Goal: Task Accomplishment & Management: Complete application form

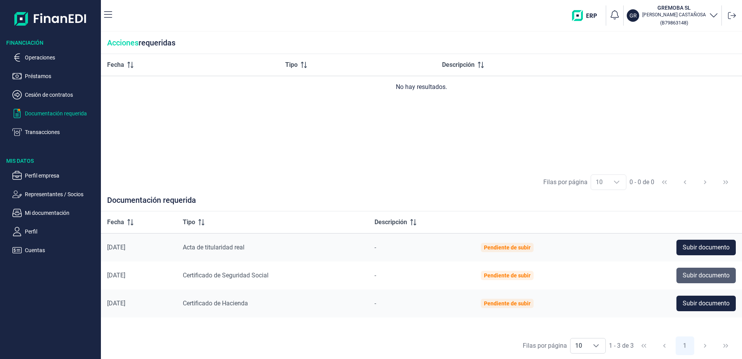
click at [701, 271] on span "Subir documento" at bounding box center [706, 275] width 47 height 9
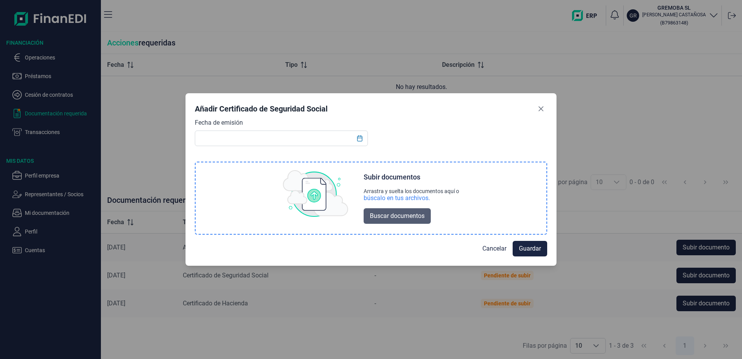
click at [380, 219] on span "Buscar documentos" at bounding box center [397, 215] width 55 height 9
click at [398, 215] on span "Buscar documentos" at bounding box center [397, 215] width 55 height 9
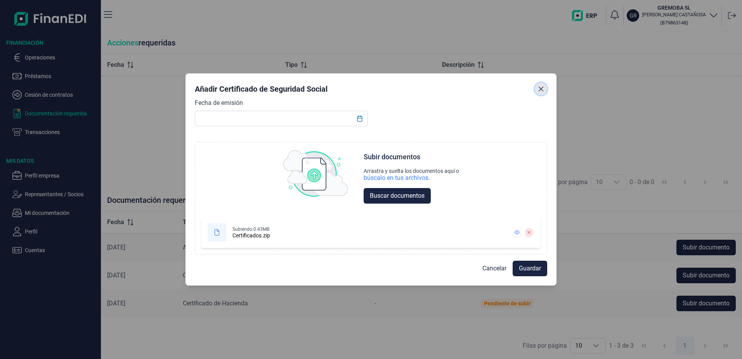
click at [539, 87] on icon "Close" at bounding box center [541, 89] width 5 height 5
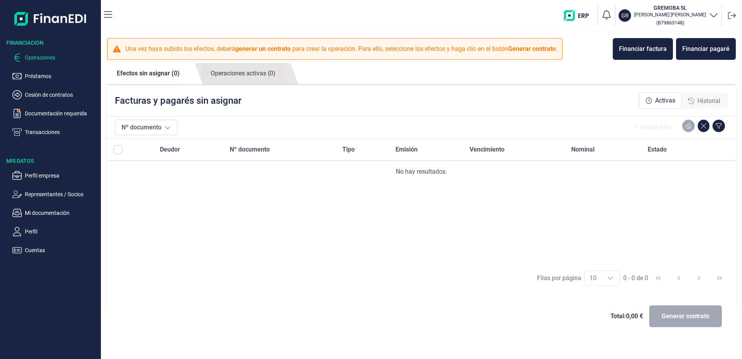
click at [53, 105] on ul "Operaciones Préstamos Cesión de contratos Documentación requerida Transacciones" at bounding box center [50, 92] width 101 height 90
click at [57, 109] on p "Documentación requerida" at bounding box center [61, 113] width 73 height 9
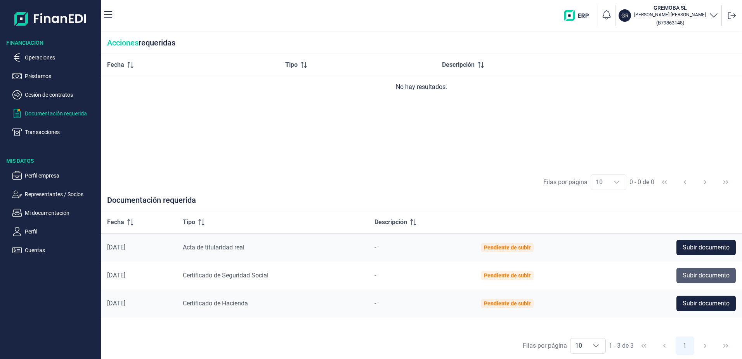
click at [700, 278] on span "Subir documento" at bounding box center [706, 275] width 47 height 9
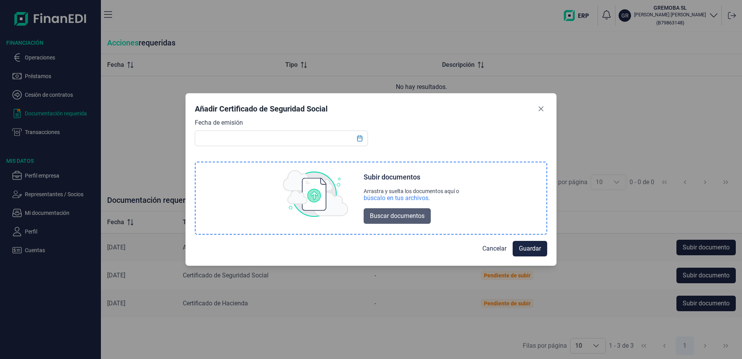
click at [394, 208] on button "Buscar documentos" at bounding box center [397, 216] width 67 height 16
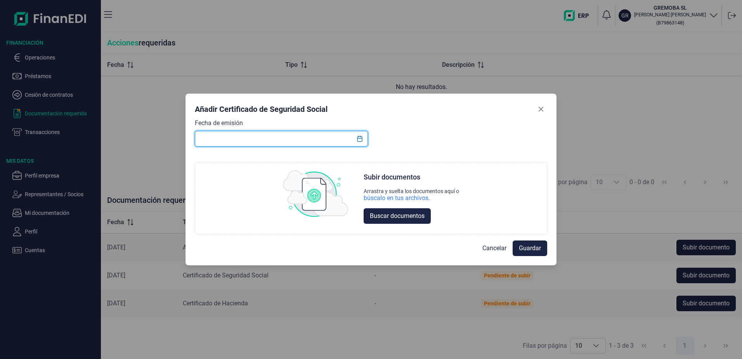
click at [257, 134] on input "text" at bounding box center [281, 139] width 173 height 16
type input "[DATE]"
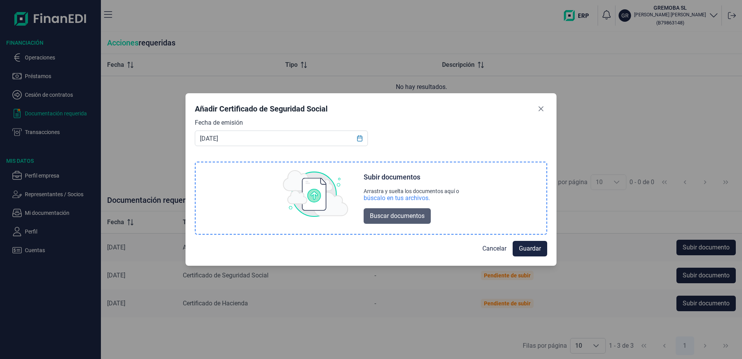
click at [387, 214] on span "Buscar documentos" at bounding box center [397, 215] width 55 height 9
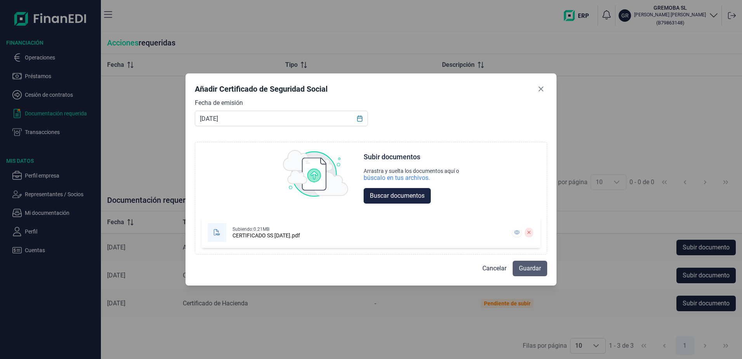
click at [529, 271] on span "Guardar" at bounding box center [530, 268] width 22 height 9
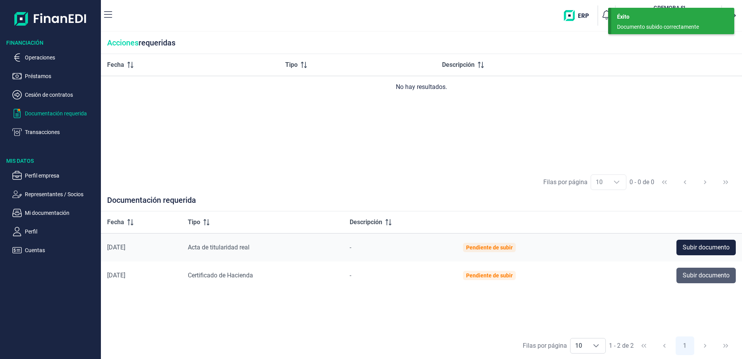
click at [696, 279] on span "Subir documento" at bounding box center [706, 275] width 47 height 9
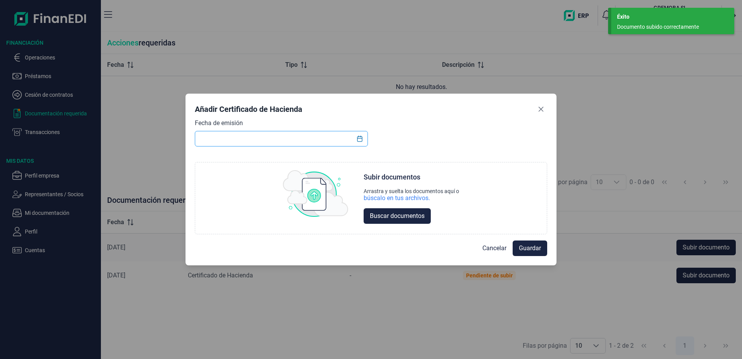
click at [207, 142] on input "text" at bounding box center [281, 139] width 173 height 16
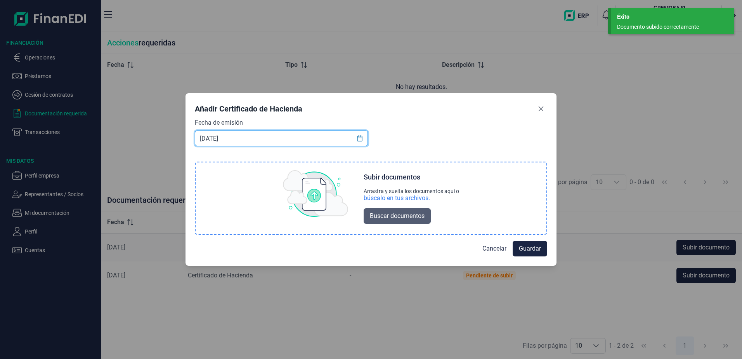
type input "[DATE]"
click at [378, 213] on span "Buscar documentos" at bounding box center [397, 215] width 55 height 9
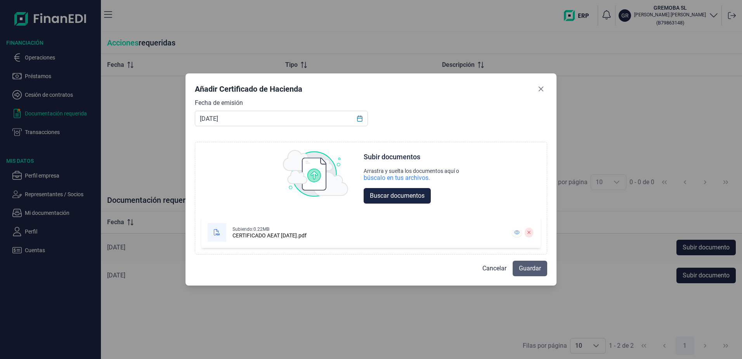
click at [534, 269] on span "Guardar" at bounding box center [530, 268] width 22 height 9
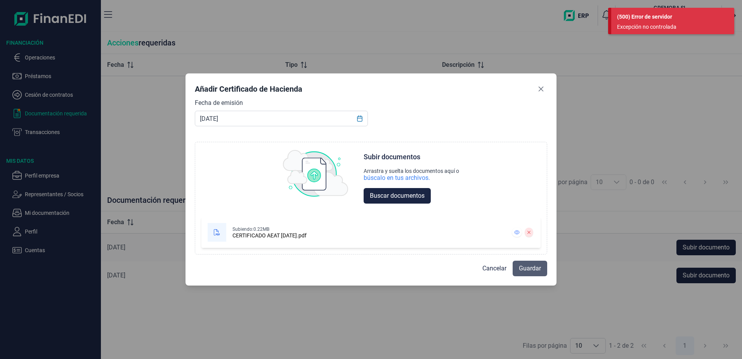
click at [533, 268] on span "Guardar" at bounding box center [530, 268] width 22 height 9
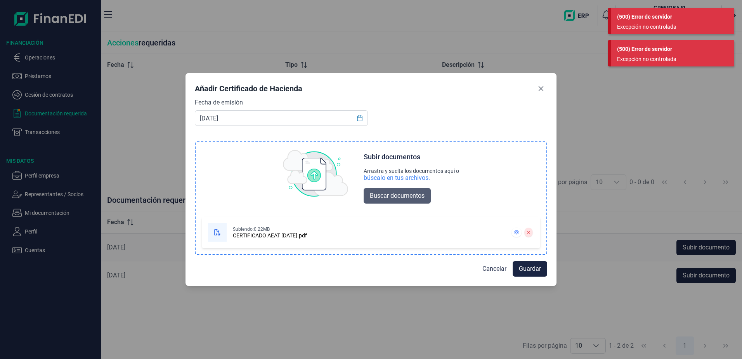
click at [391, 198] on span "Buscar documentos" at bounding box center [397, 195] width 55 height 9
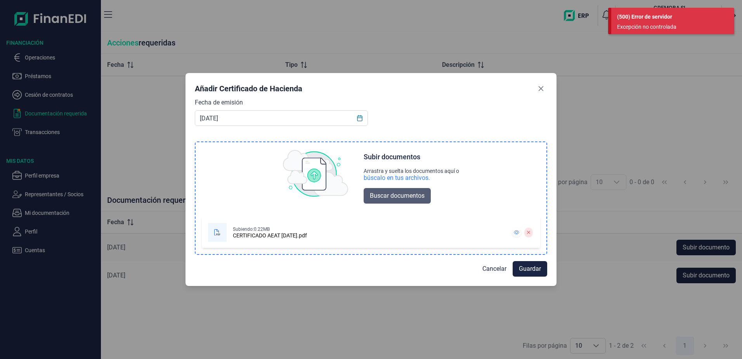
click at [371, 199] on span "Buscar documentos" at bounding box center [397, 195] width 55 height 9
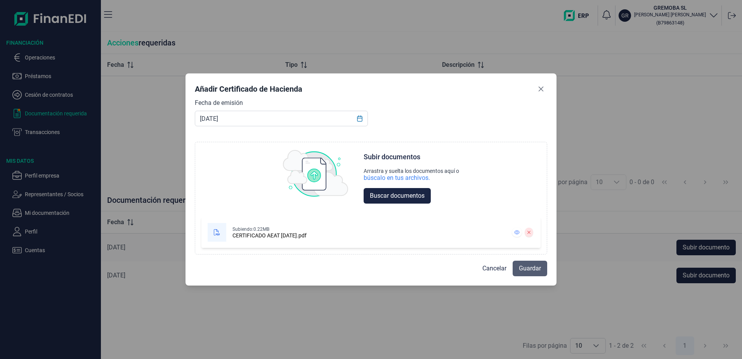
click at [522, 269] on span "Guardar" at bounding box center [530, 268] width 22 height 9
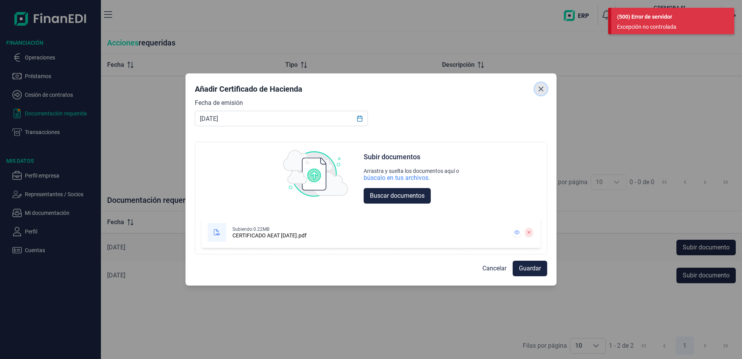
click at [541, 90] on icon "Close" at bounding box center [541, 89] width 6 height 6
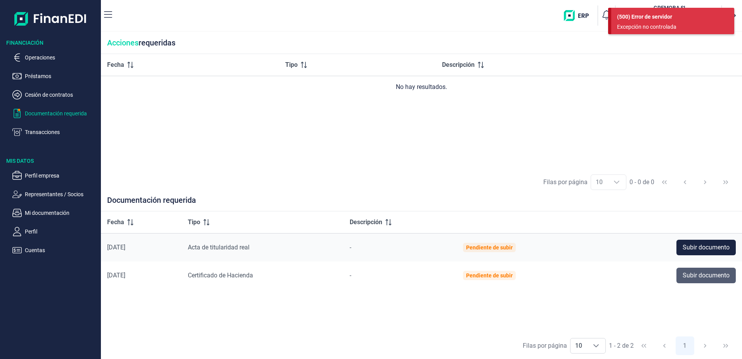
click at [681, 279] on button "Subir documento" at bounding box center [705, 275] width 59 height 16
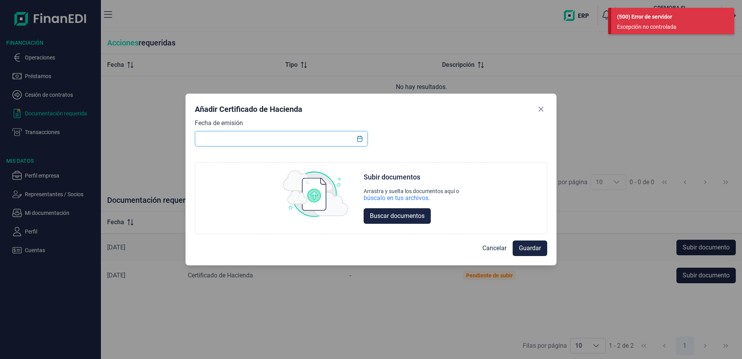
click at [243, 139] on input "text" at bounding box center [281, 139] width 173 height 16
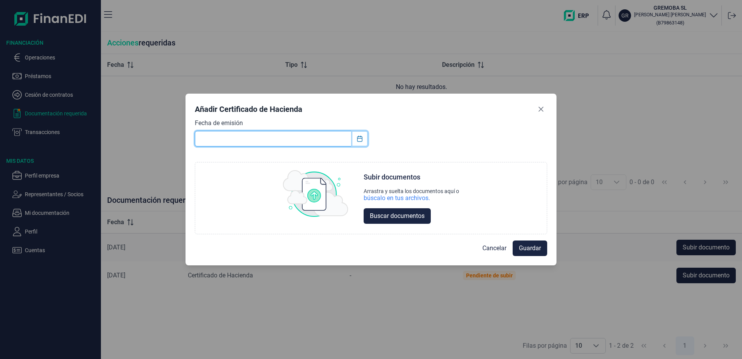
click at [362, 140] on icon "Choose Date" at bounding box center [359, 138] width 5 height 6
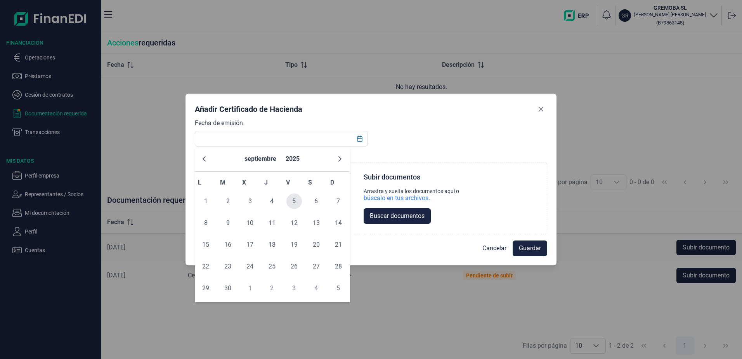
click at [295, 204] on span "5" at bounding box center [294, 201] width 16 height 16
type input "[DATE]"
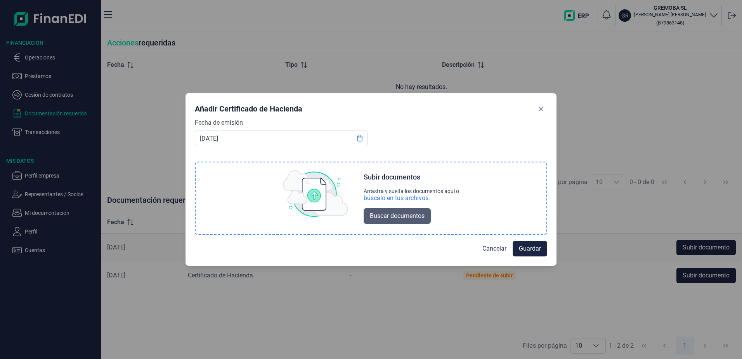
click at [391, 220] on span "Buscar documentos" at bounding box center [397, 215] width 55 height 9
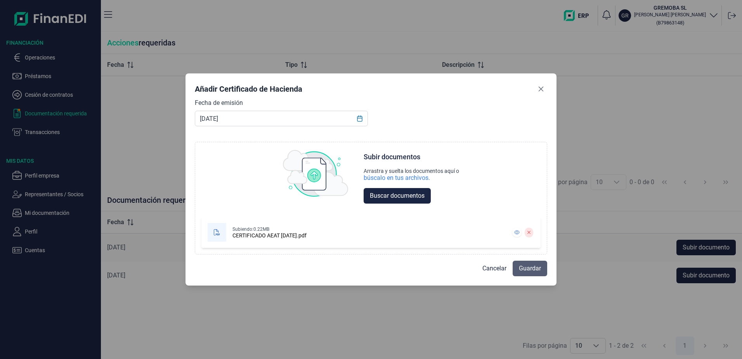
click at [531, 268] on span "Guardar" at bounding box center [530, 268] width 22 height 9
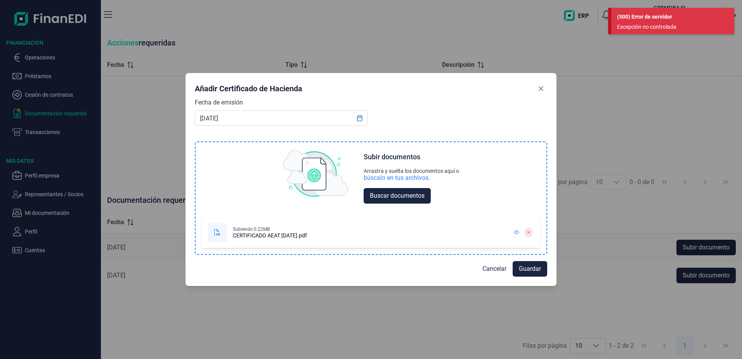
click at [256, 236] on div "CERTIFICADO AEAT [DATE].pdf" at bounding box center [270, 235] width 74 height 6
drag, startPoint x: 212, startPoint y: 237, endPoint x: 293, endPoint y: 243, distance: 82.2
click at [212, 237] on div at bounding box center [217, 232] width 19 height 19
click at [532, 232] on button at bounding box center [529, 231] width 8 height 9
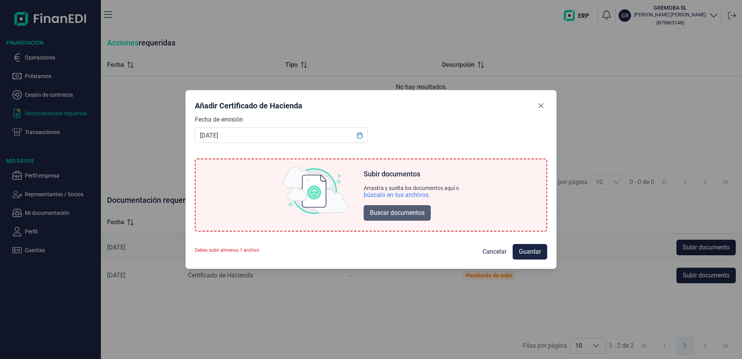
click at [407, 216] on span "Buscar documentos" at bounding box center [397, 212] width 55 height 9
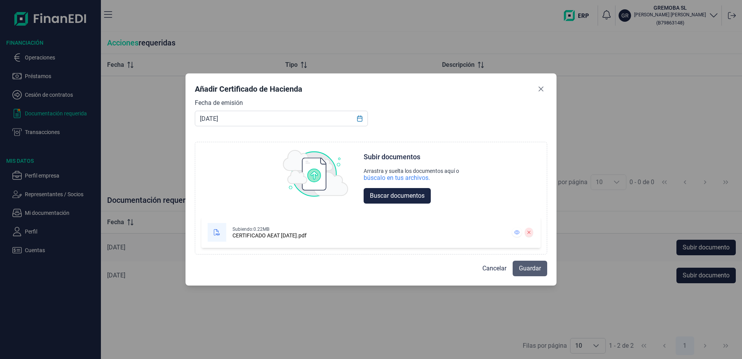
click at [544, 267] on button "Guardar" at bounding box center [530, 268] width 35 height 16
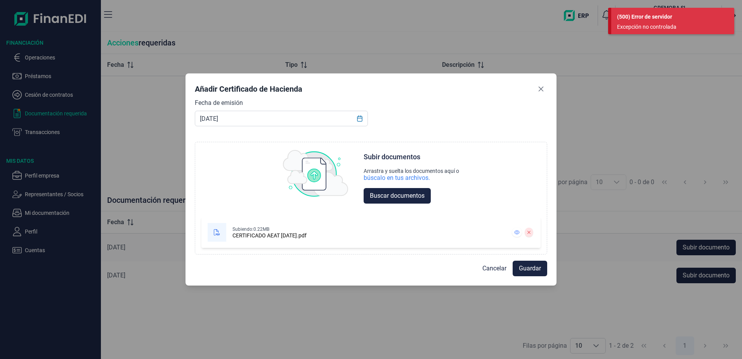
click at [549, 88] on div "Añadir Certificado de Hacienda Fecha de emisión [DATE] Choose Subir documentos …" at bounding box center [371, 179] width 371 height 212
click at [540, 89] on icon "Close" at bounding box center [541, 89] width 6 height 6
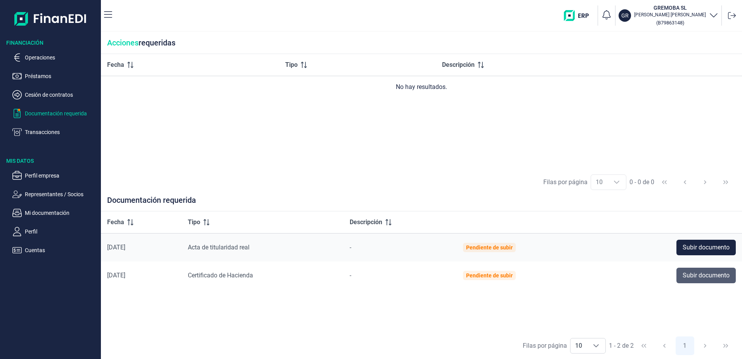
click at [695, 277] on span "Subir documento" at bounding box center [706, 275] width 47 height 9
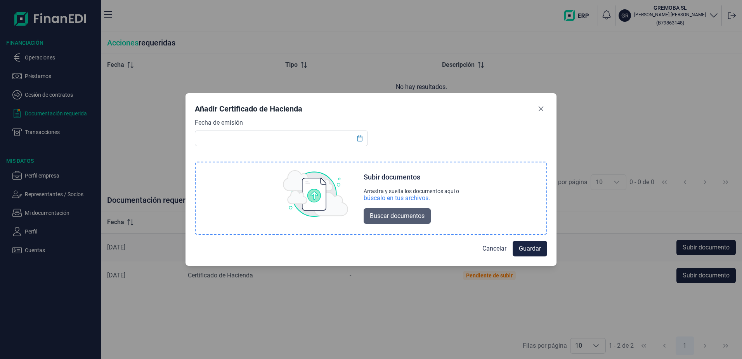
click at [400, 222] on button "Buscar documentos" at bounding box center [397, 216] width 67 height 16
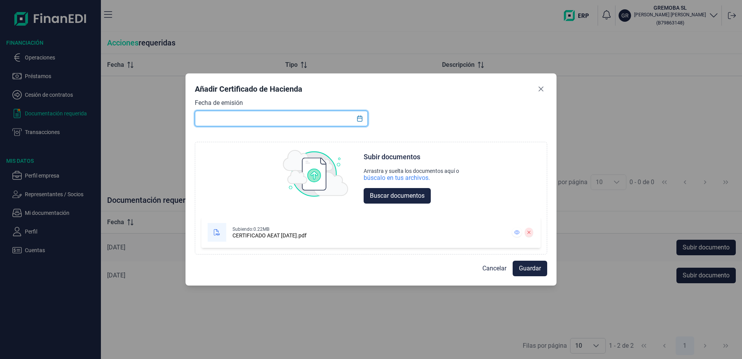
click at [228, 121] on input "text" at bounding box center [281, 119] width 173 height 16
click at [361, 121] on icon "Choose Date" at bounding box center [360, 118] width 6 height 6
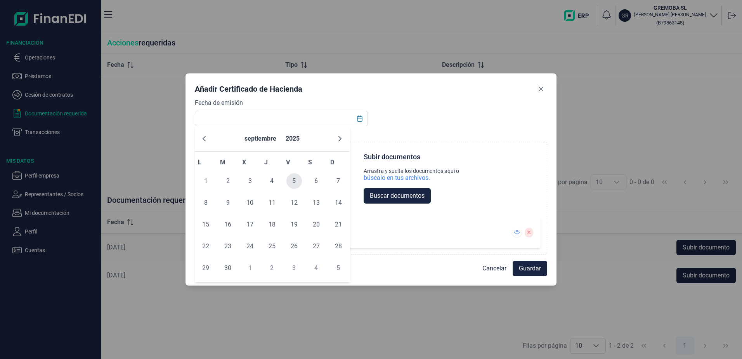
click at [299, 180] on span "5" at bounding box center [294, 181] width 16 height 16
type input "[DATE]"
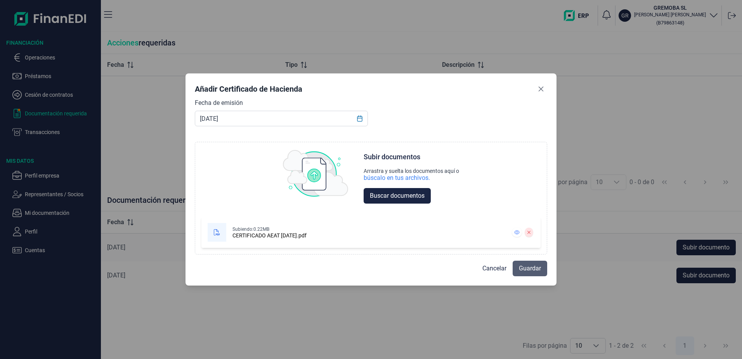
click at [528, 267] on span "Guardar" at bounding box center [530, 268] width 22 height 9
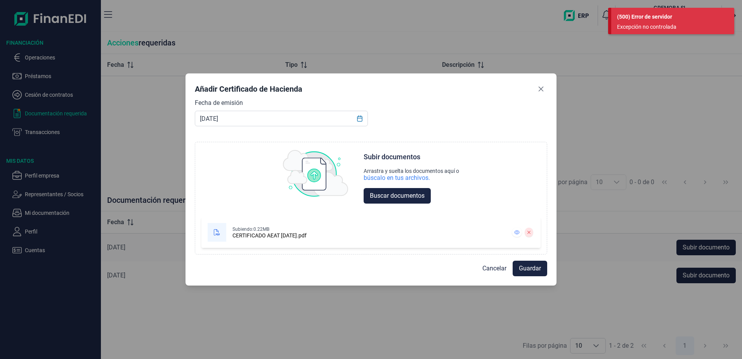
click at [652, 24] on div "Excepción no controlada" at bounding box center [670, 27] width 106 height 8
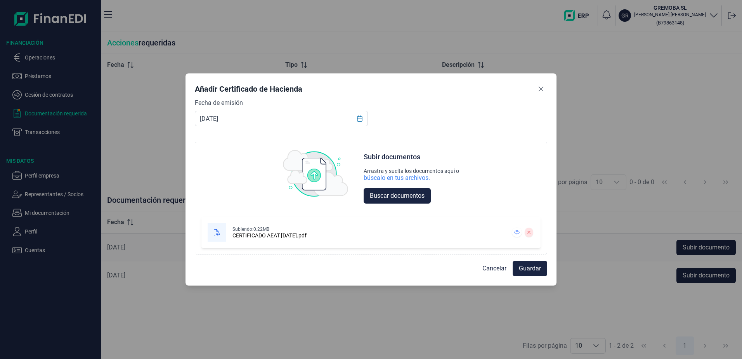
click at [652, 24] on div "Excepción no controlada" at bounding box center [670, 27] width 106 height 8
click at [543, 86] on icon "Close" at bounding box center [541, 89] width 6 height 6
